Goal: Information Seeking & Learning: Learn about a topic

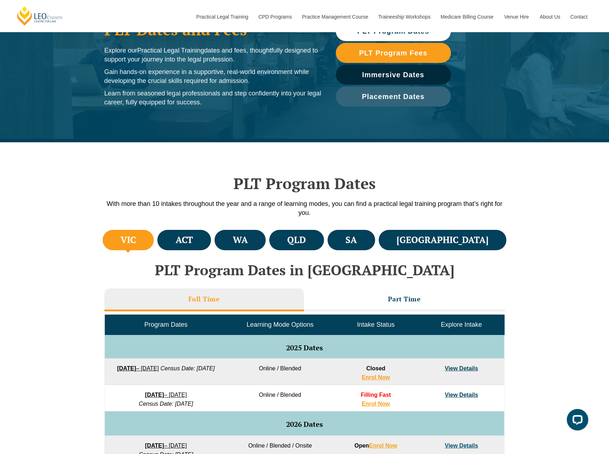
scroll to position [72, 0]
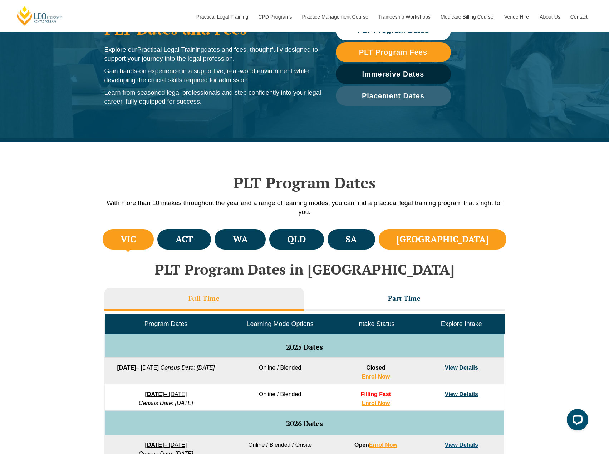
click at [473, 234] on h4 "[GEOGRAPHIC_DATA]" at bounding box center [443, 240] width 92 height 12
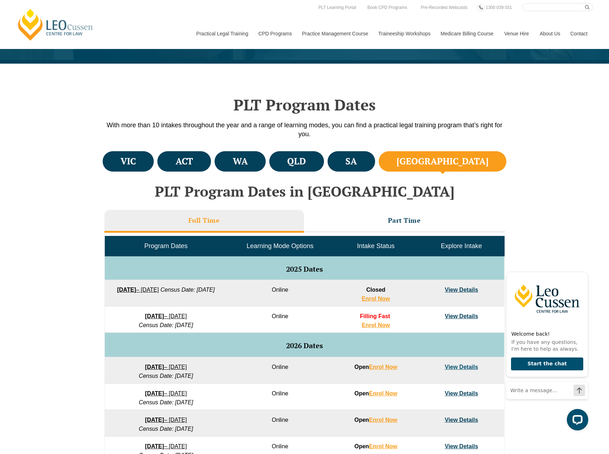
scroll to position [143, 0]
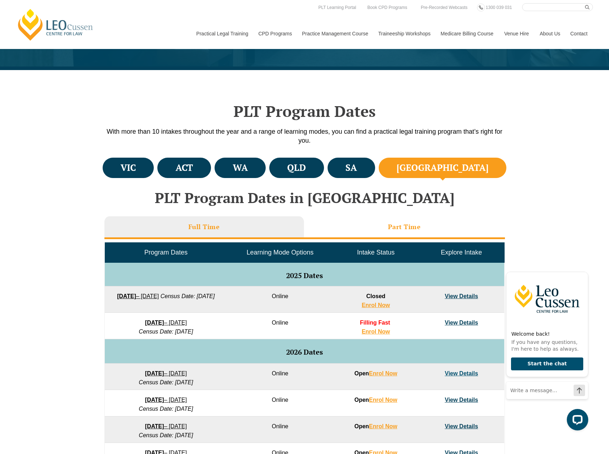
click at [411, 229] on h3 "Part Time" at bounding box center [404, 227] width 33 height 8
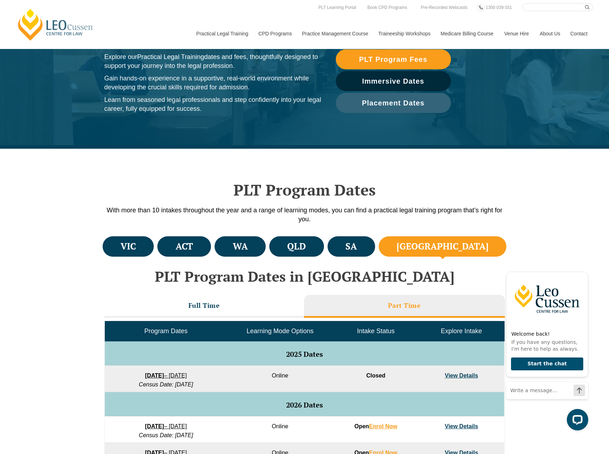
scroll to position [0, 0]
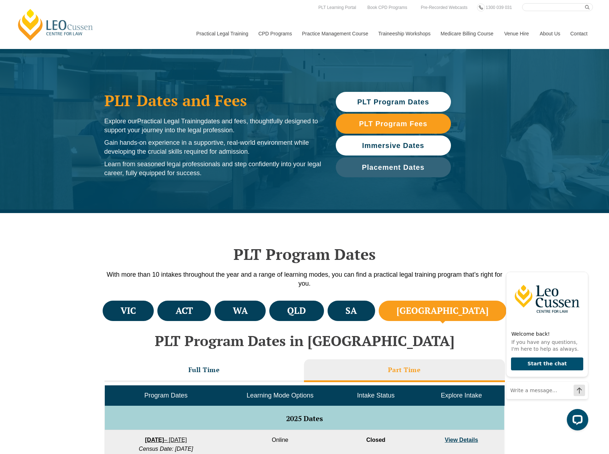
click at [372, 149] on span "Immersive Dates" at bounding box center [393, 145] width 62 height 7
click at [395, 139] on link "Immersive Dates" at bounding box center [393, 146] width 115 height 20
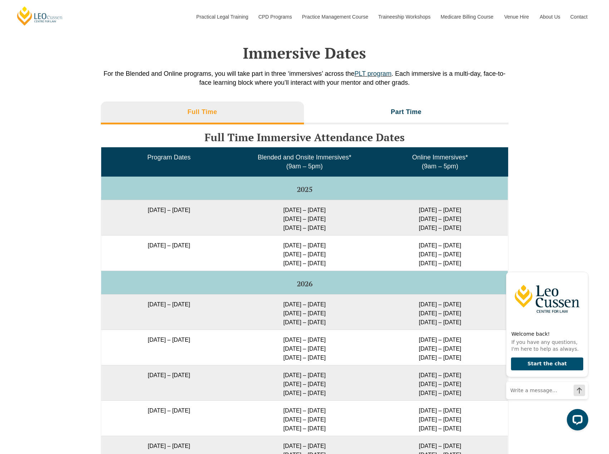
scroll to position [991, 0]
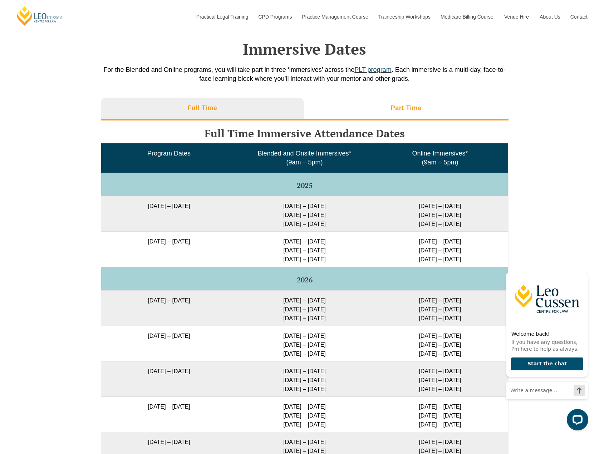
click at [412, 104] on h3 "Part Time" at bounding box center [406, 108] width 31 height 8
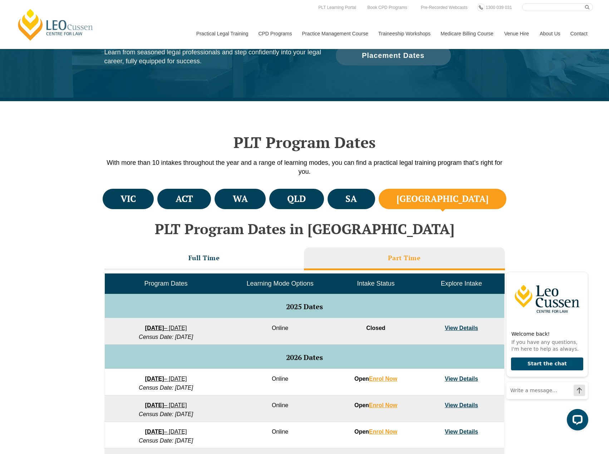
scroll to position [0, 0]
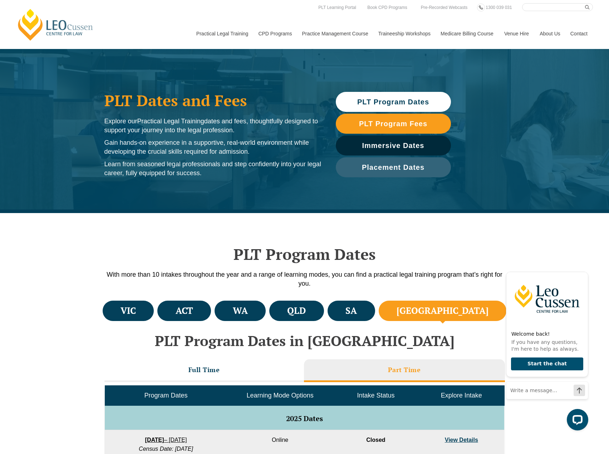
click at [367, 105] on span "PLT Program Dates" at bounding box center [393, 101] width 72 height 7
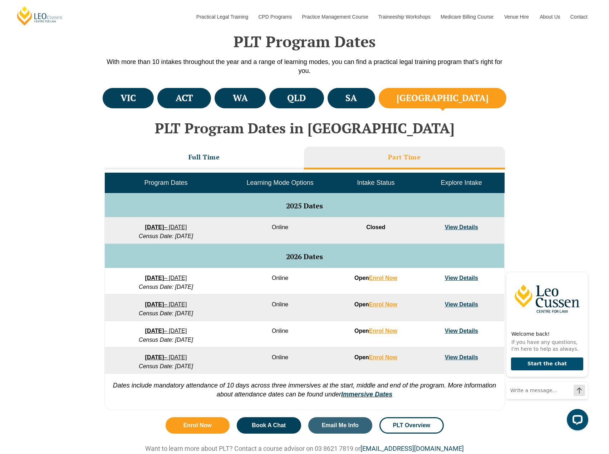
scroll to position [213, 0]
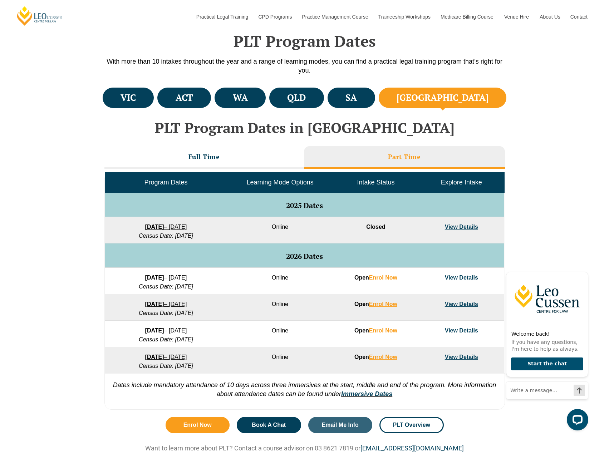
click at [401, 155] on h3 "Part Time" at bounding box center [404, 157] width 33 height 8
drag, startPoint x: 419, startPoint y: 146, endPoint x: 396, endPoint y: 160, distance: 26.2
click at [419, 146] on li "Part Time" at bounding box center [404, 157] width 201 height 23
click at [391, 162] on li "Part Time" at bounding box center [404, 157] width 201 height 23
click at [274, 161] on li "Full Time" at bounding box center [204, 157] width 200 height 23
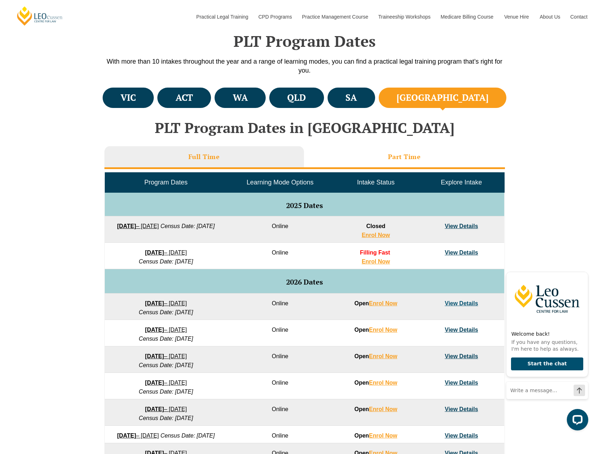
click at [377, 159] on li "Part Time" at bounding box center [404, 157] width 201 height 23
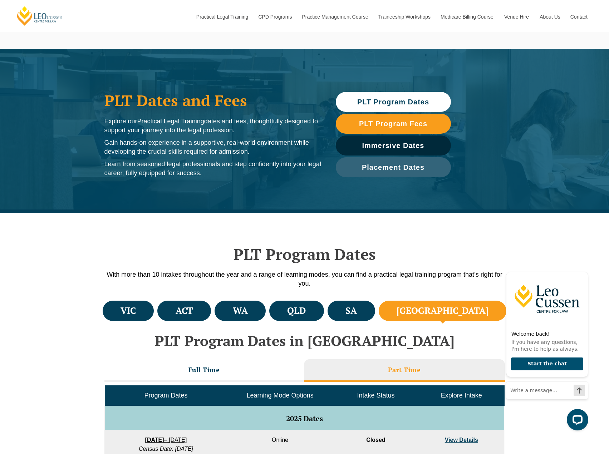
scroll to position [215, 0]
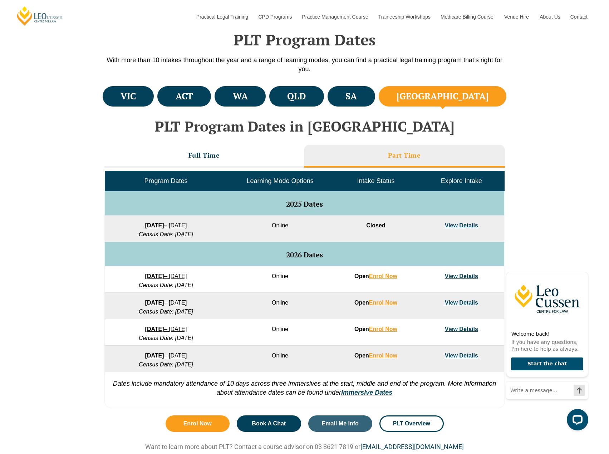
click at [430, 155] on li "Part Time" at bounding box center [404, 156] width 201 height 23
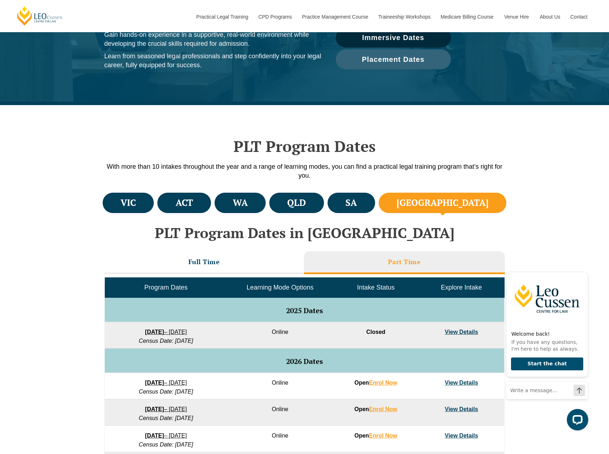
scroll to position [0, 0]
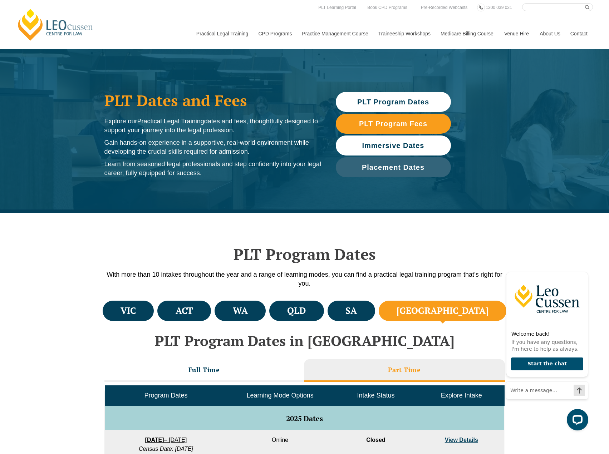
click at [381, 138] on link "Immersive Dates" at bounding box center [393, 146] width 115 height 20
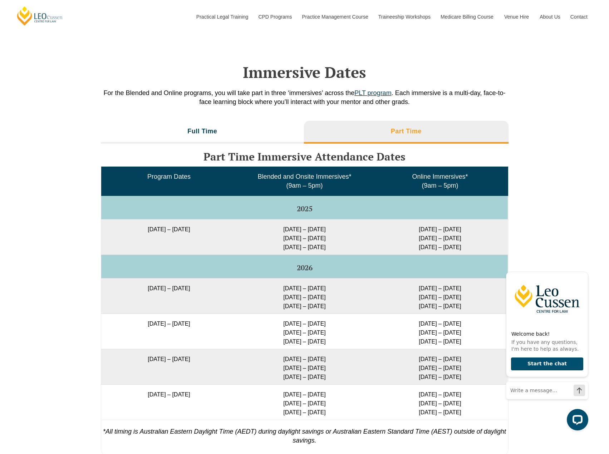
scroll to position [991, 0]
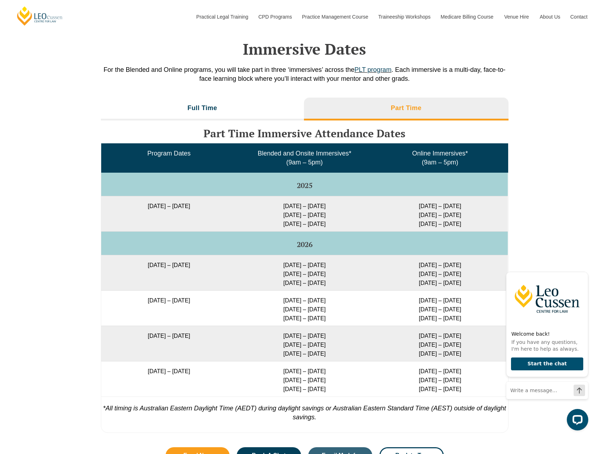
drag, startPoint x: 359, startPoint y: 101, endPoint x: 317, endPoint y: 94, distance: 42.0
click at [357, 101] on li "Part Time" at bounding box center [406, 109] width 205 height 23
click at [248, 98] on li "Full Time" at bounding box center [203, 109] width 204 height 23
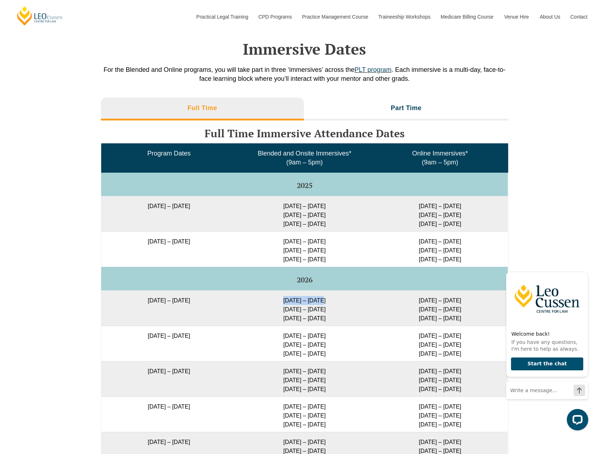
drag, startPoint x: 281, startPoint y: 289, endPoint x: 341, endPoint y: 291, distance: 60.5
click at [341, 291] on td "[DATE] – [DATE] [DATE] – [DATE] [DATE] – [DATE]" at bounding box center [305, 308] width 136 height 35
drag, startPoint x: 281, startPoint y: 302, endPoint x: 340, endPoint y: 302, distance: 59.0
click at [340, 302] on td "[DATE] – [DATE] [DATE] – [DATE] [DATE] – [DATE]" at bounding box center [305, 308] width 136 height 35
drag, startPoint x: 282, startPoint y: 313, endPoint x: 340, endPoint y: 311, distance: 57.7
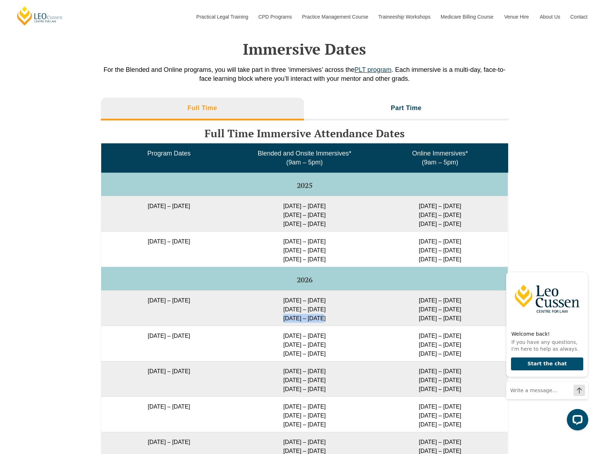
click at [340, 311] on td "[DATE] – [DATE] [DATE] – [DATE] [DATE] – [DATE]" at bounding box center [305, 308] width 136 height 35
click at [406, 104] on h3 "Part Time" at bounding box center [406, 108] width 31 height 8
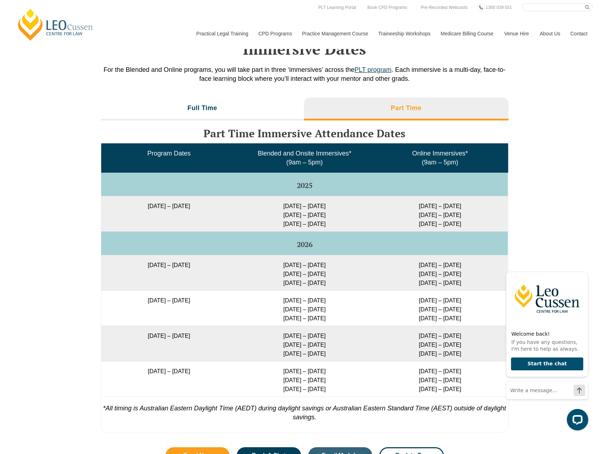
click at [359, 98] on li "Part Time" at bounding box center [406, 109] width 205 height 23
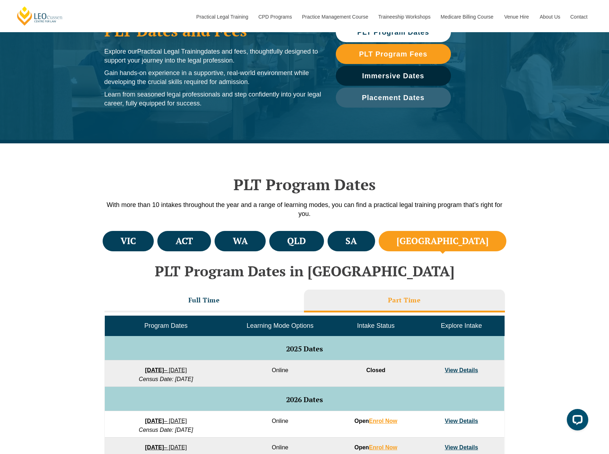
scroll to position [179, 0]
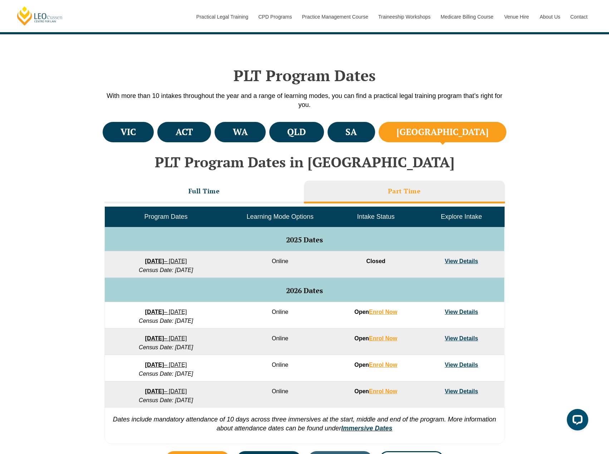
click at [391, 191] on h3 "Part Time" at bounding box center [404, 191] width 33 height 8
click at [219, 190] on h3 "Full Time" at bounding box center [204, 191] width 31 height 8
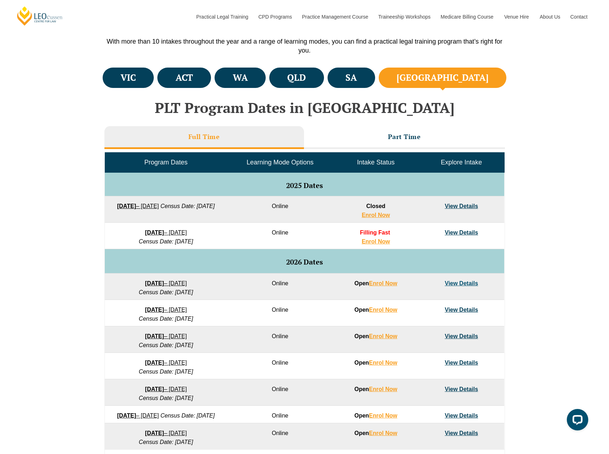
scroll to position [286, 0]
